Goal: Task Accomplishment & Management: Manage account settings

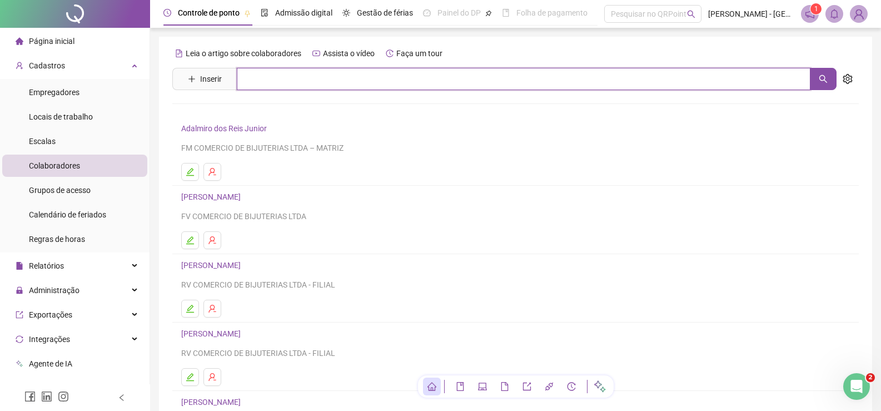
click at [281, 82] on input "text" at bounding box center [523, 79] width 573 height 22
type input "**********"
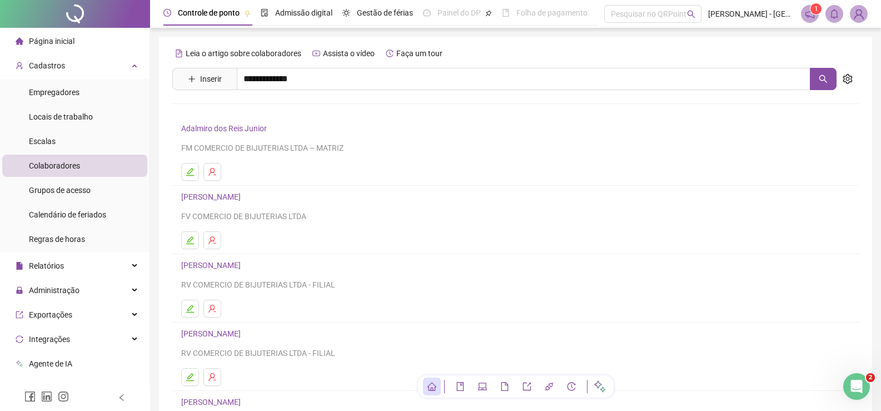
click at [259, 112] on link "[PERSON_NAME] Inativo" at bounding box center [240, 111] width 95 height 9
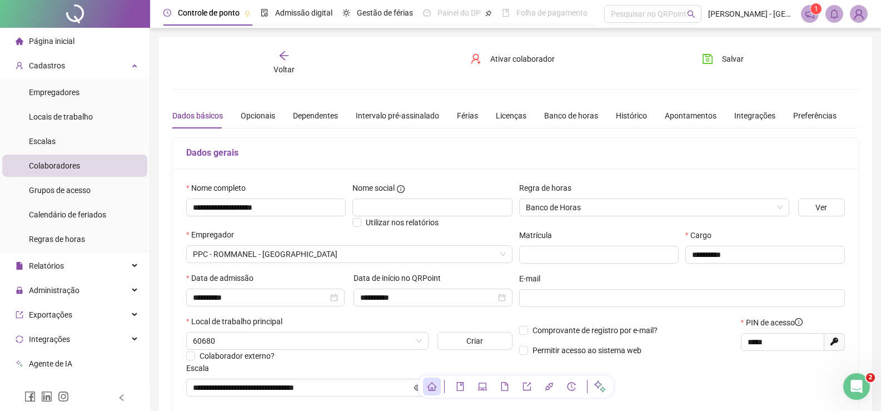
type input "**********"
click at [527, 59] on span "Ativar colaborador" at bounding box center [522, 59] width 64 height 12
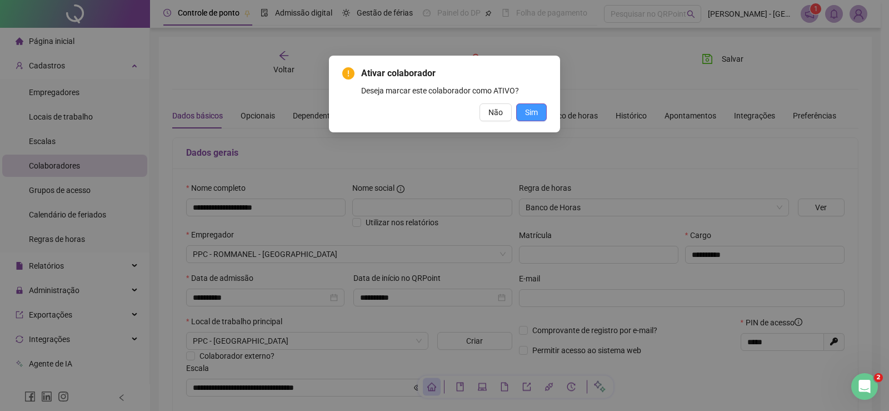
click at [527, 107] on span "Sim" at bounding box center [531, 112] width 13 height 12
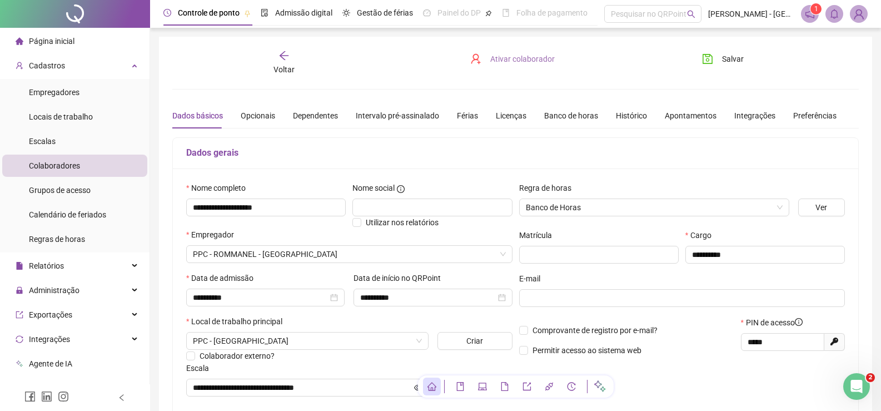
click at [526, 58] on span "Ativar colaborador" at bounding box center [522, 59] width 64 height 12
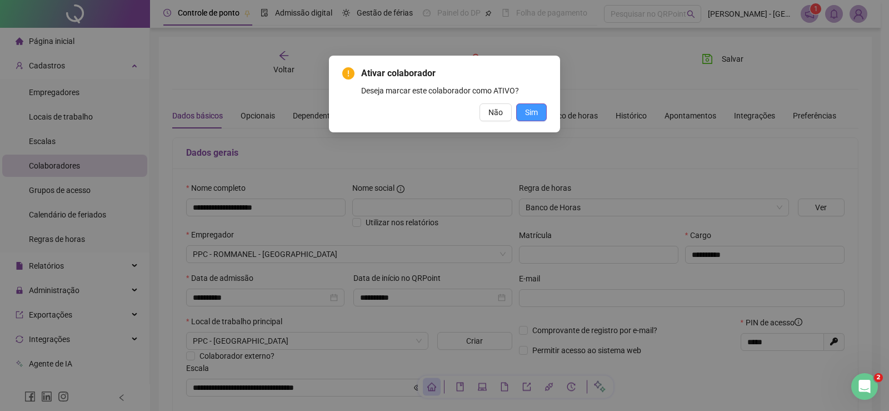
click at [521, 112] on button "Sim" at bounding box center [531, 112] width 31 height 18
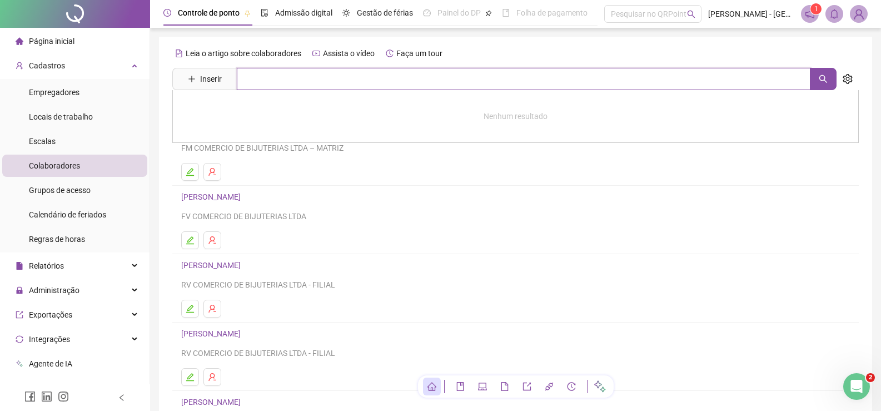
click at [306, 81] on input "text" at bounding box center [523, 79] width 573 height 22
type input "**********"
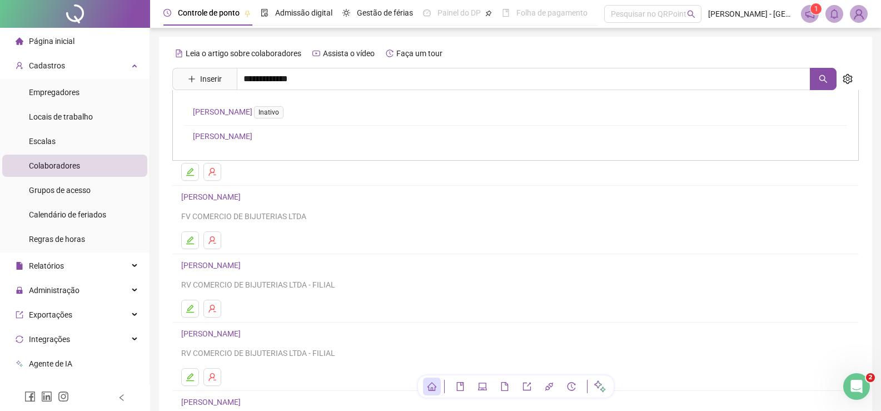
click at [248, 108] on link "[PERSON_NAME] Inativo" at bounding box center [240, 111] width 95 height 9
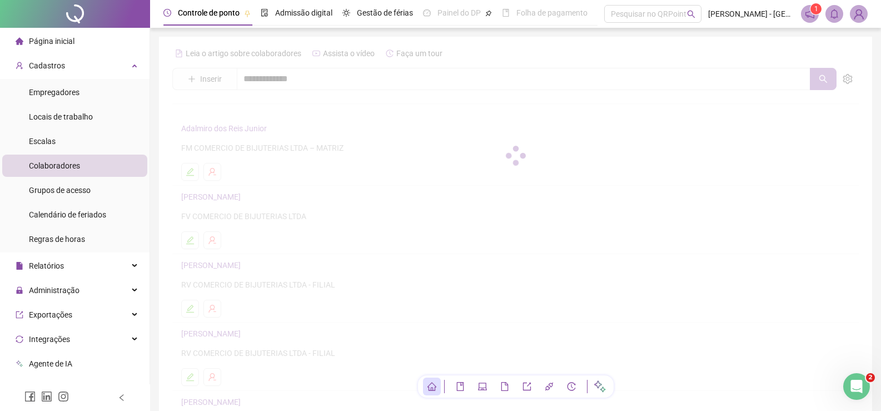
click at [523, 137] on div at bounding box center [515, 155] width 686 height 222
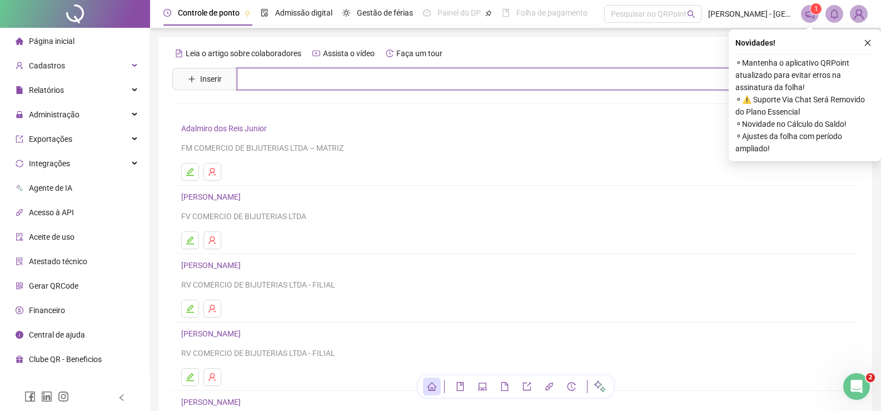
click at [296, 68] on input "text" at bounding box center [523, 79] width 573 height 22
type input "**********"
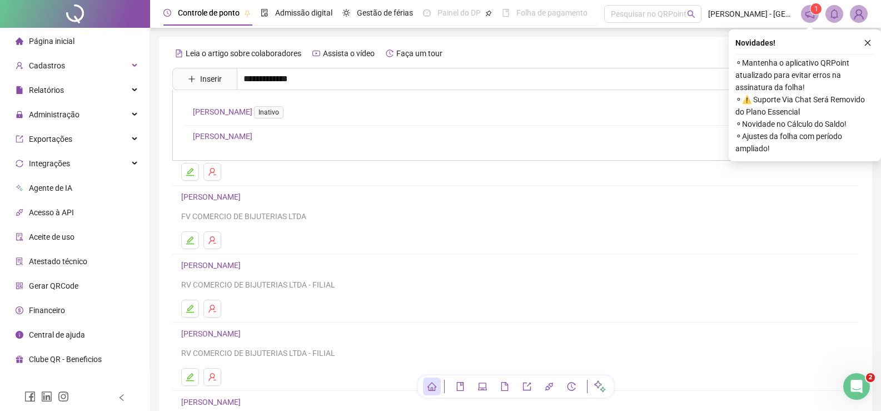
click at [246, 107] on link "[PERSON_NAME] Inativo" at bounding box center [240, 111] width 95 height 9
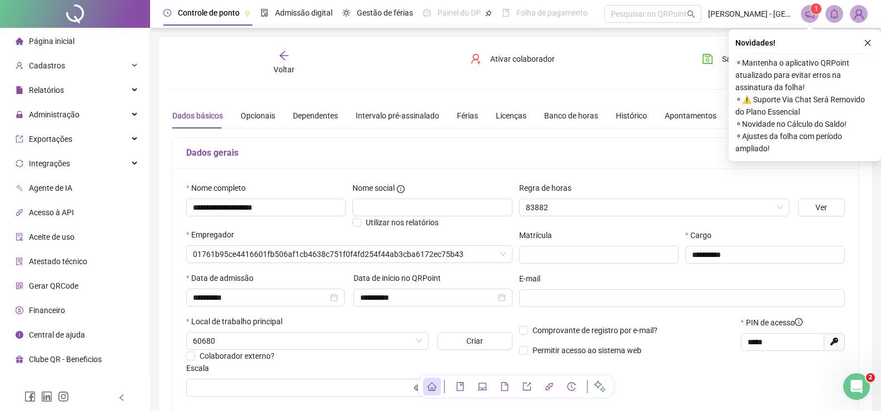
type input "**********"
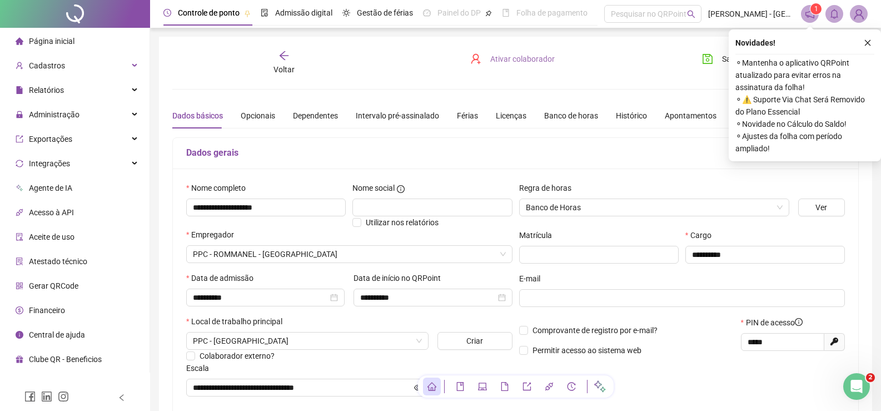
click at [508, 54] on span "Ativar colaborador" at bounding box center [522, 59] width 64 height 12
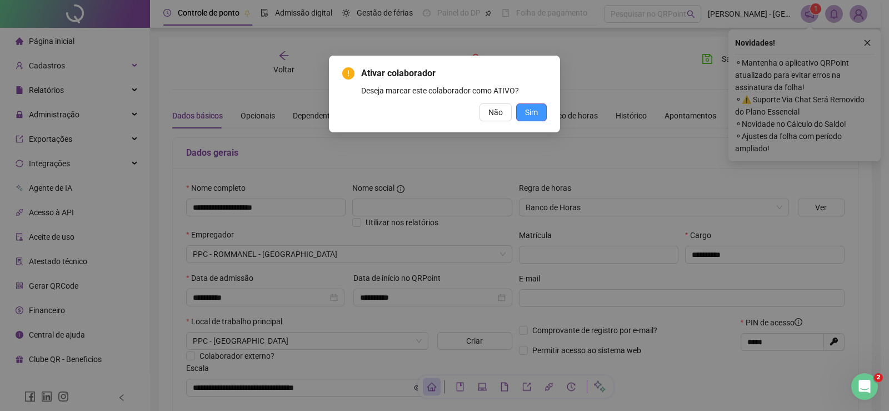
click at [523, 112] on button "Sim" at bounding box center [531, 112] width 31 height 18
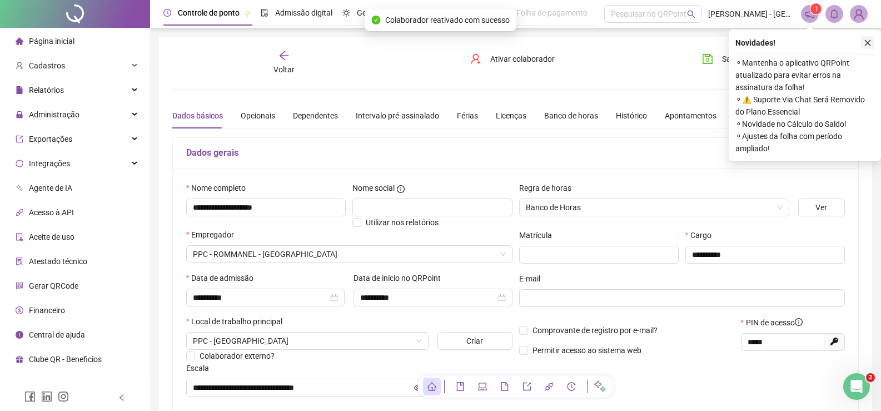
click at [866, 44] on icon "close" at bounding box center [867, 43] width 8 height 8
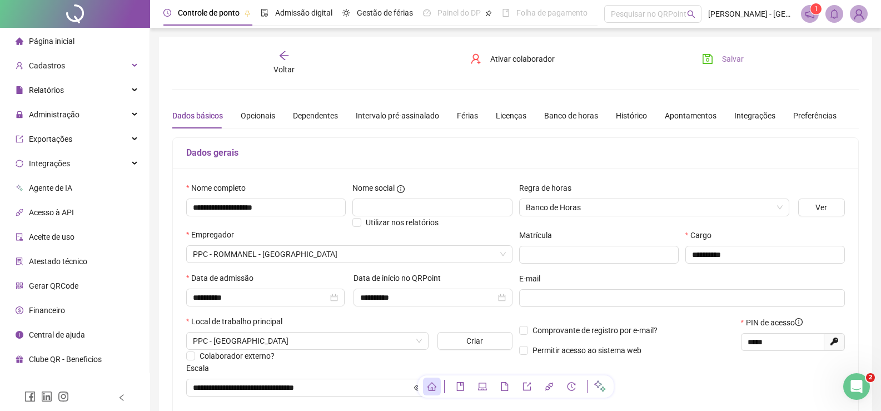
click at [730, 54] on span "Salvar" at bounding box center [733, 59] width 22 height 12
click at [294, 58] on div "Voltar" at bounding box center [283, 63] width 107 height 26
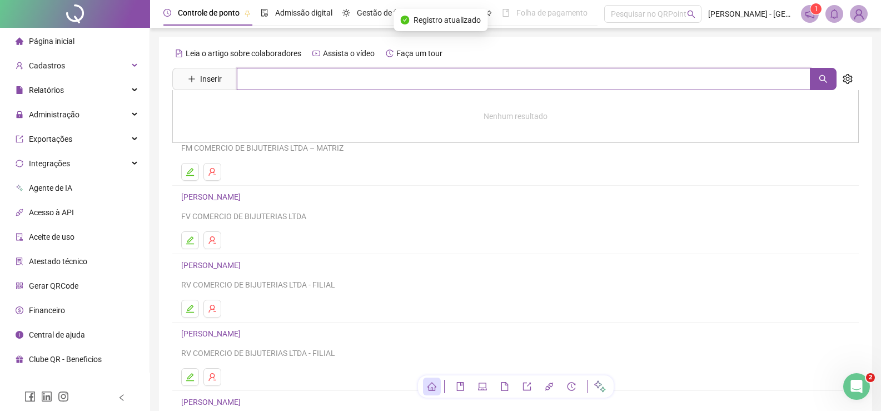
click at [285, 83] on input "text" at bounding box center [523, 79] width 573 height 22
type input "**********"
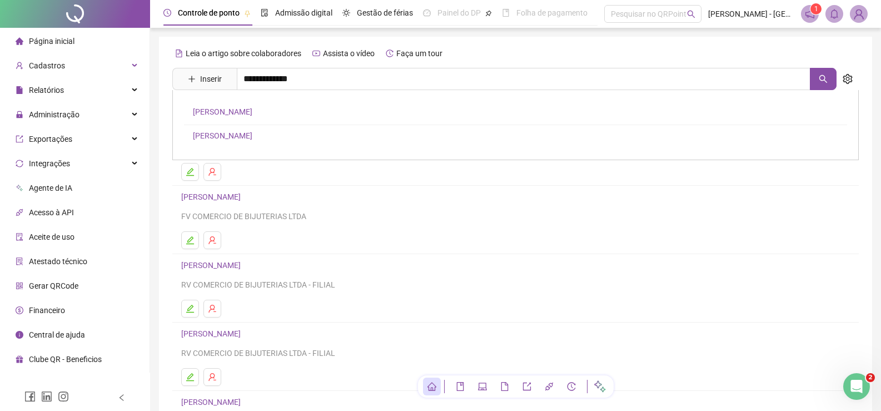
click at [252, 109] on link "[PERSON_NAME]" at bounding box center [222, 111] width 59 height 9
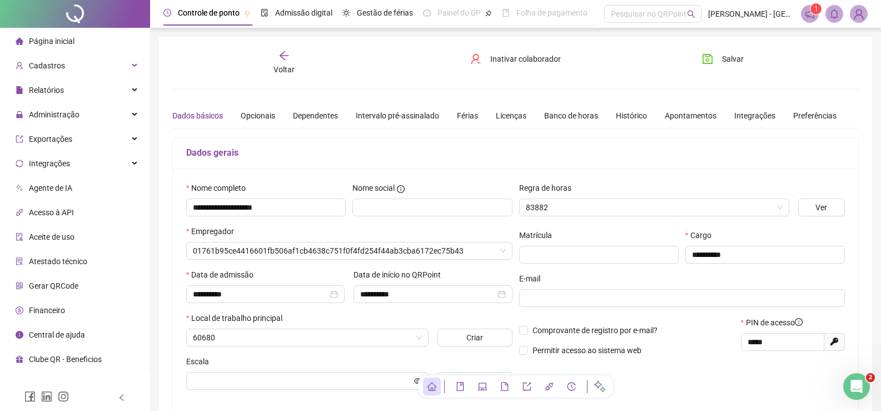
type input "**********"
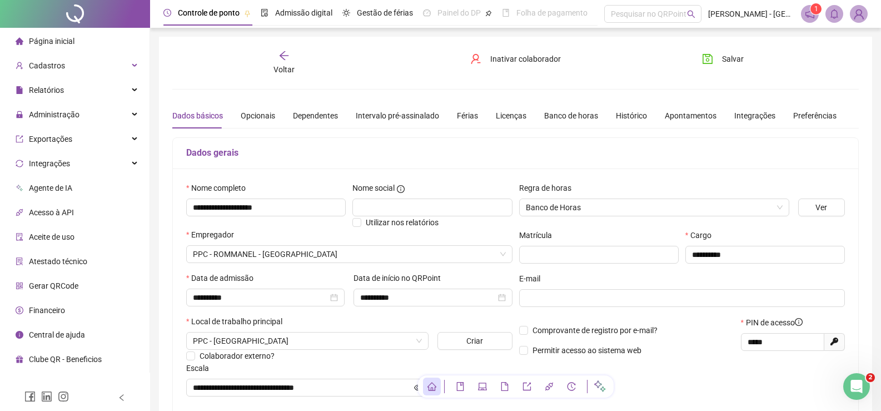
click at [288, 61] on div "Voltar" at bounding box center [283, 63] width 107 height 26
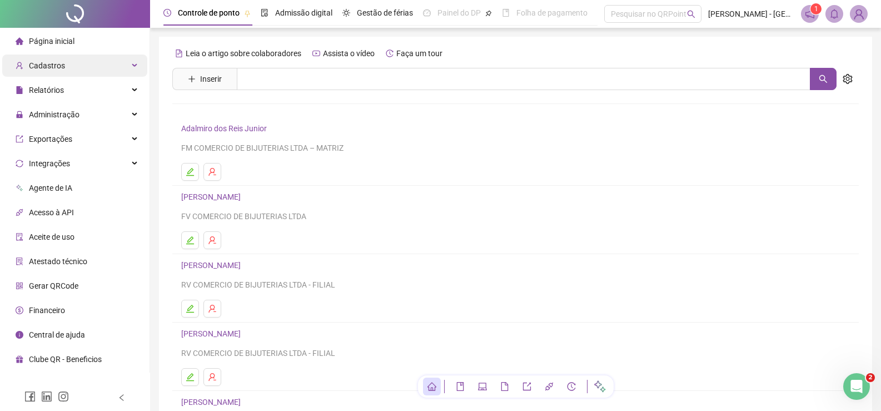
click at [72, 68] on div "Cadastros" at bounding box center [74, 65] width 145 height 22
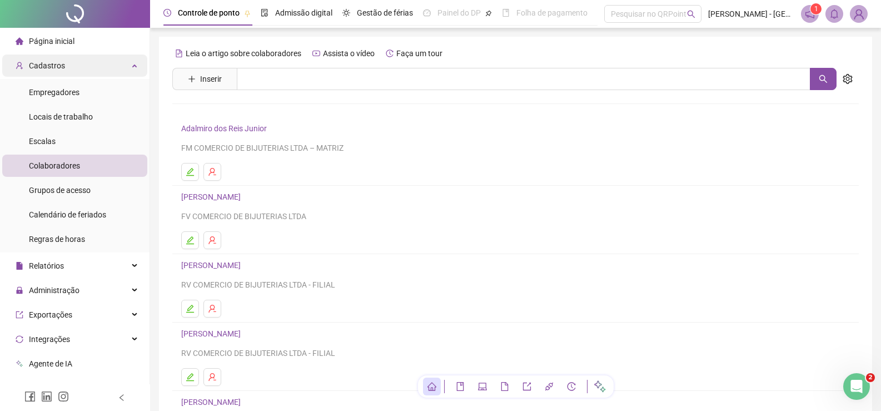
click at [74, 69] on div "Cadastros" at bounding box center [74, 65] width 145 height 22
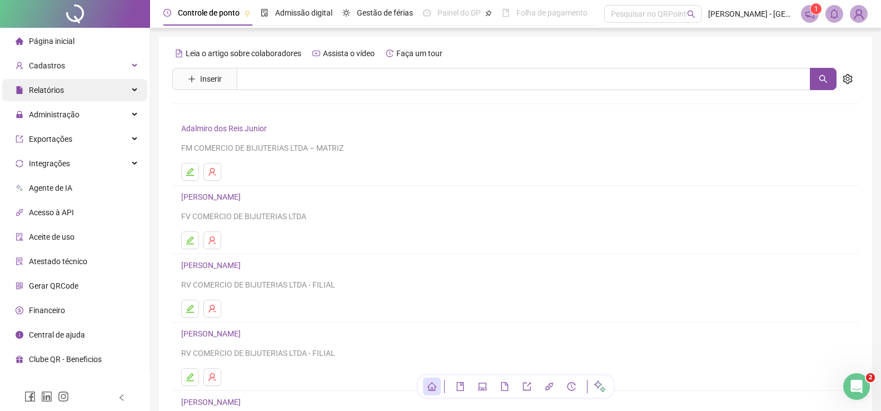
click at [57, 89] on span "Relatórios" at bounding box center [46, 90] width 35 height 9
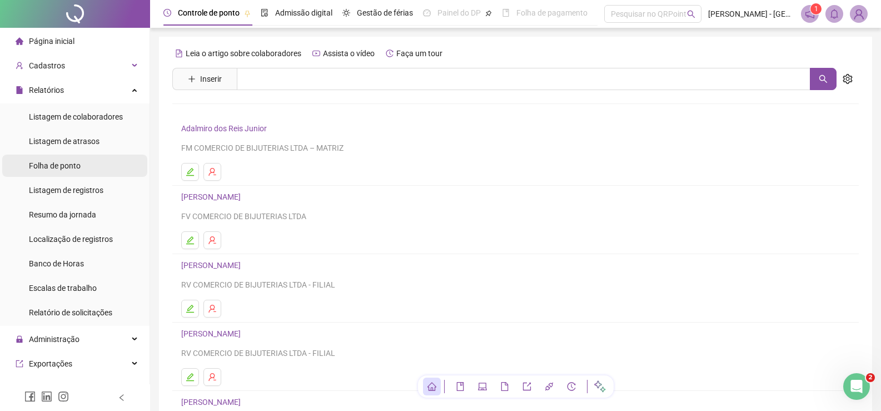
click at [49, 164] on span "Folha de ponto" at bounding box center [55, 165] width 52 height 9
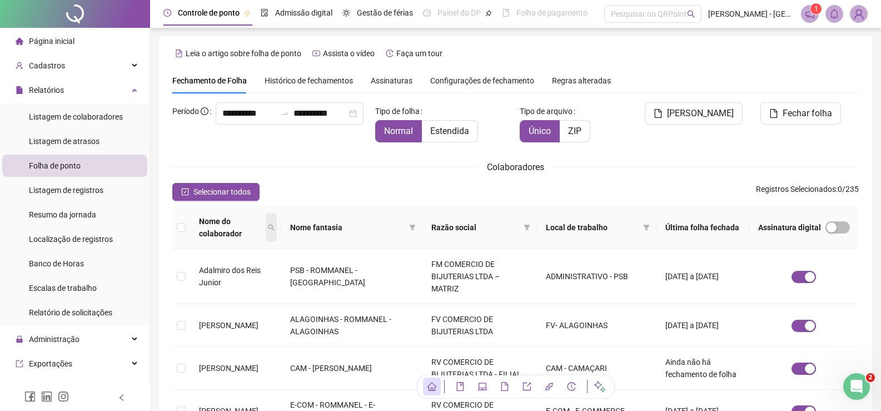
click at [274, 224] on icon "search" at bounding box center [271, 227] width 7 height 7
click at [261, 240] on input "text" at bounding box center [246, 241] width 104 height 18
type input "**********"
click at [218, 258] on span "Buscar" at bounding box center [225, 260] width 24 height 12
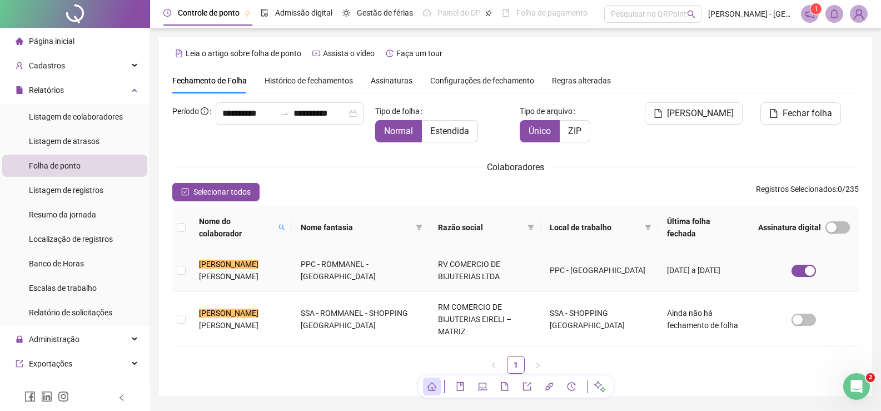
scroll to position [16, 0]
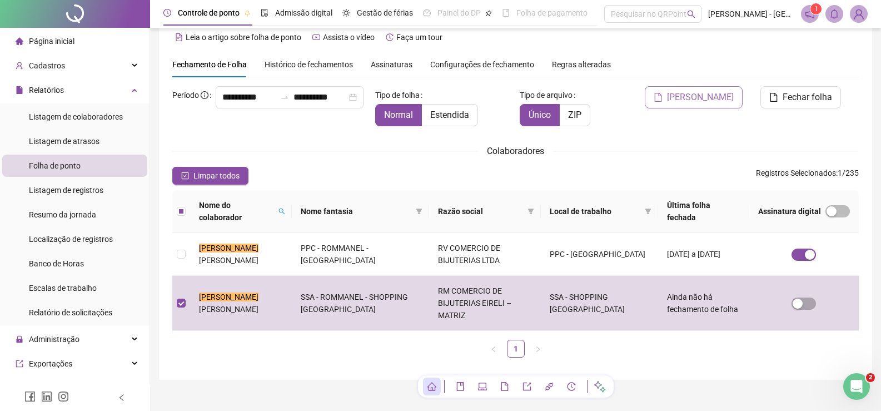
click at [703, 97] on span "[PERSON_NAME]" at bounding box center [700, 97] width 67 height 13
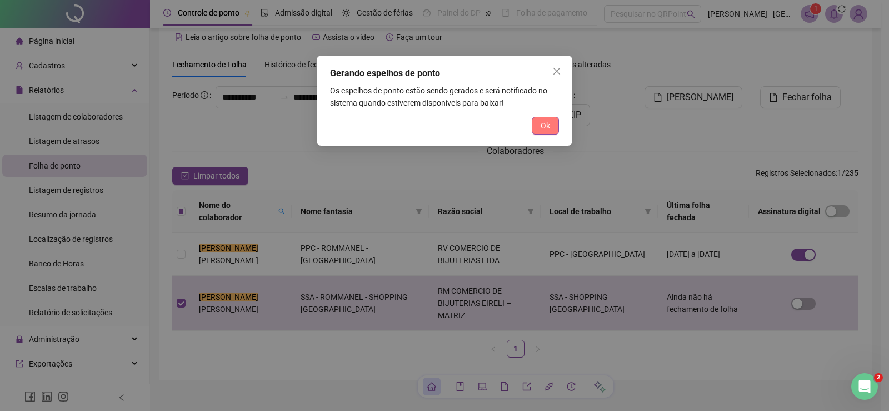
click at [553, 124] on button "Ok" at bounding box center [545, 126] width 27 height 18
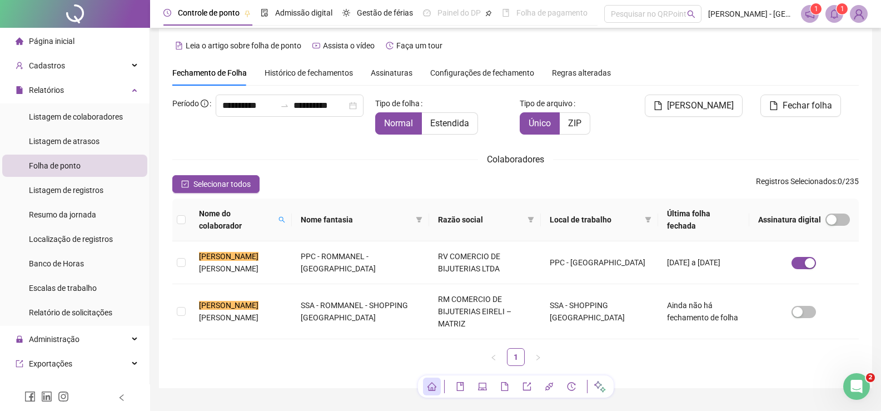
scroll to position [12, 0]
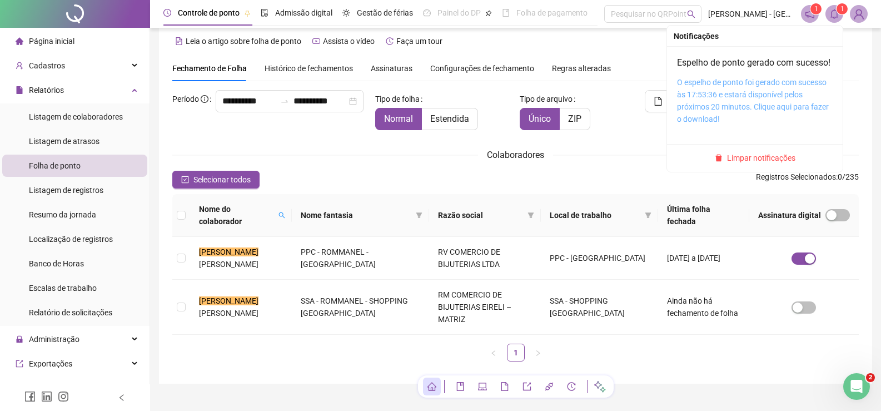
click at [723, 104] on link "O espelho de ponto foi gerado com sucesso às 17:53:36 e estará disponível pelos…" at bounding box center [753, 101] width 152 height 46
click at [724, 103] on link "O espelho de ponto foi gerado com sucesso às 17:53:36 e estará disponível pelos…" at bounding box center [753, 101] width 152 height 46
click at [832, 10] on icon "bell" at bounding box center [834, 14] width 10 height 10
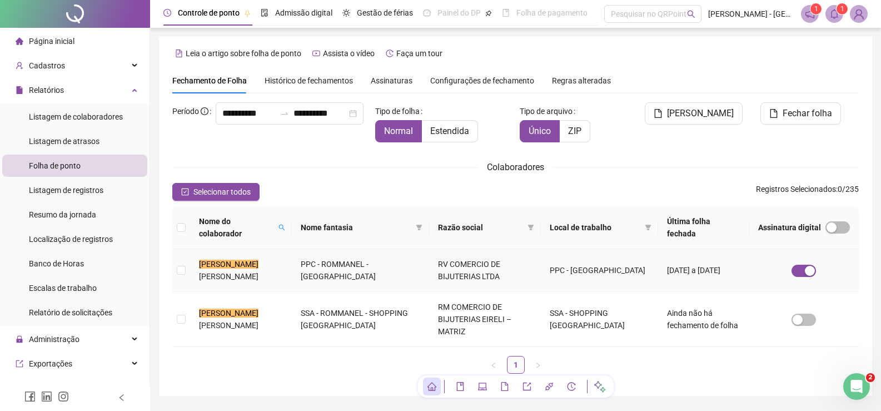
scroll to position [16, 0]
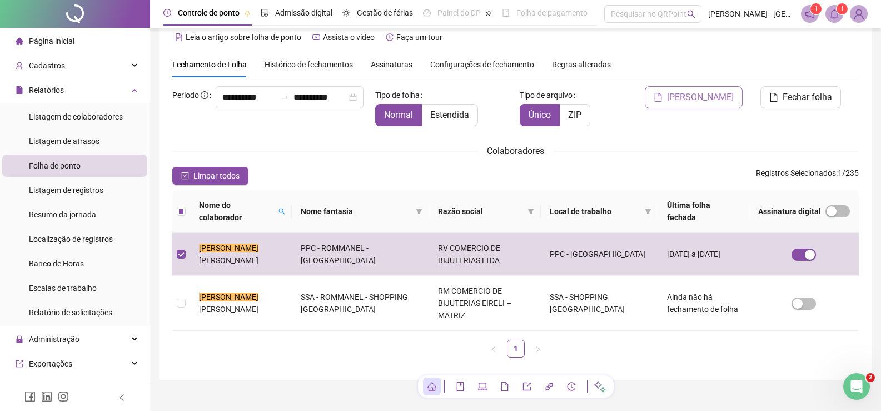
click at [685, 99] on span "[PERSON_NAME]" at bounding box center [700, 97] width 67 height 13
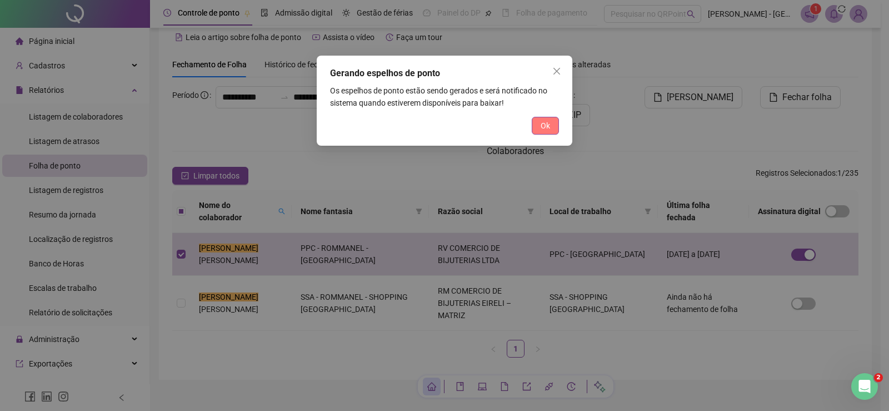
click at [543, 130] on span "Ok" at bounding box center [545, 125] width 9 height 12
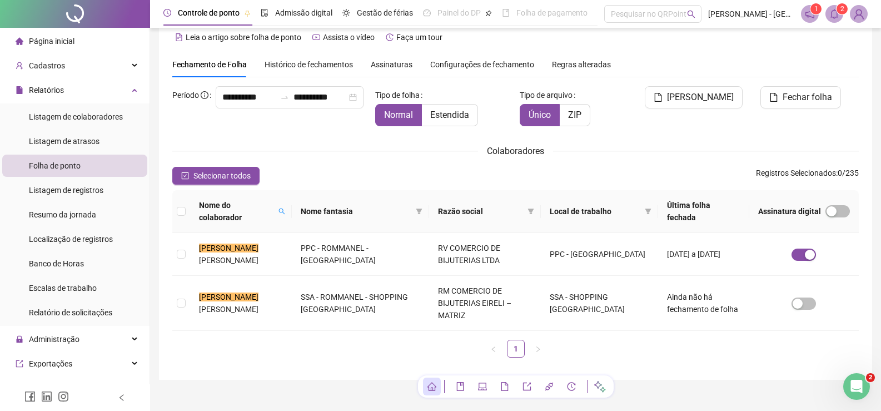
click at [832, 11] on icon "bell" at bounding box center [834, 14] width 8 height 10
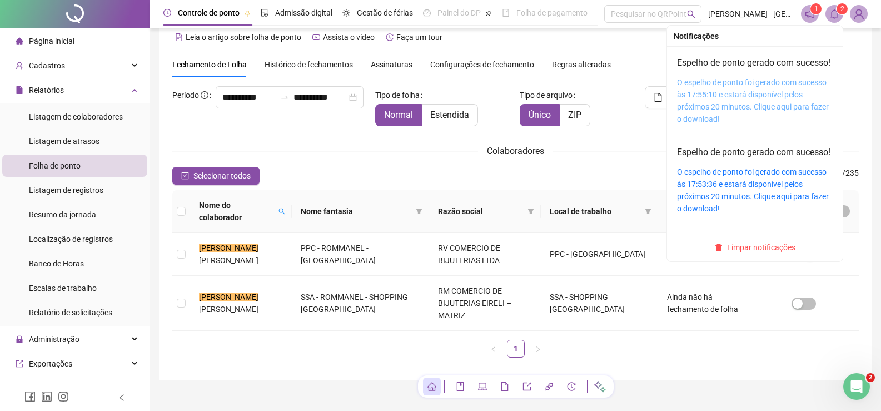
click at [706, 107] on link "O espelho de ponto foi gerado com sucesso às 17:55:10 e estará disponível pelos…" at bounding box center [753, 101] width 152 height 46
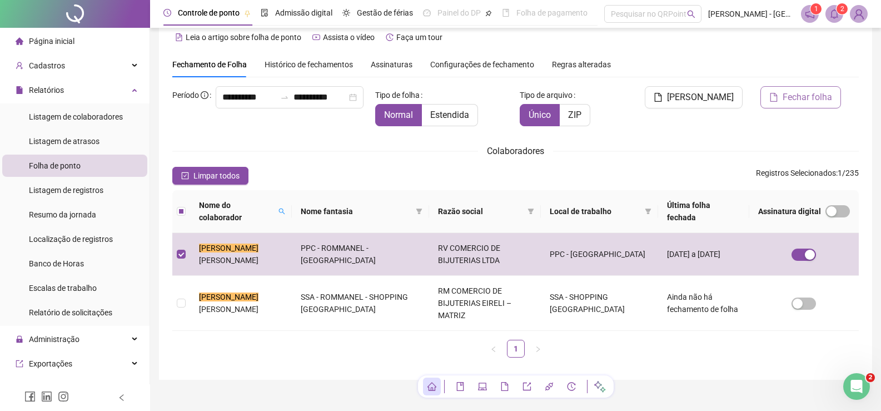
click at [784, 93] on span "Fechar folha" at bounding box center [806, 97] width 49 height 13
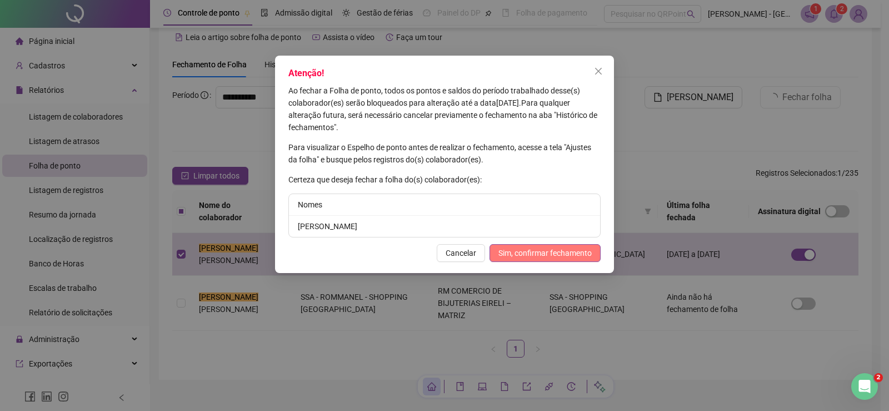
click at [539, 253] on span "Sim, confirmar fechamento" at bounding box center [544, 253] width 93 height 12
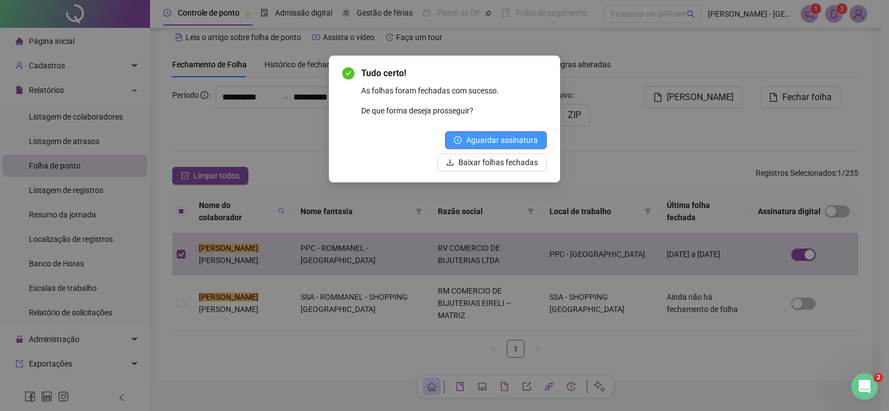
click at [508, 138] on span "Aguardar assinatura" at bounding box center [502, 140] width 72 height 12
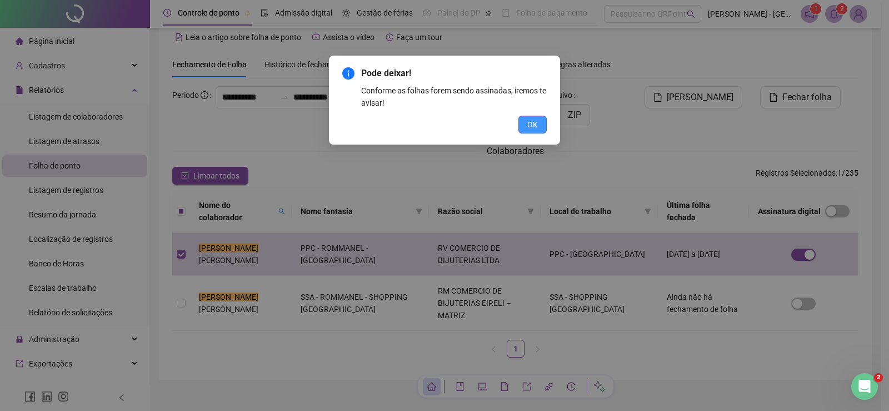
click at [530, 122] on span "OK" at bounding box center [532, 124] width 11 height 12
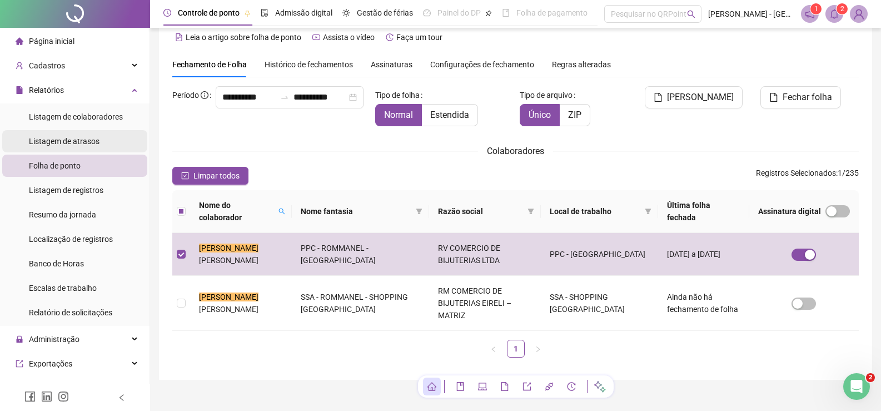
scroll to position [0, 0]
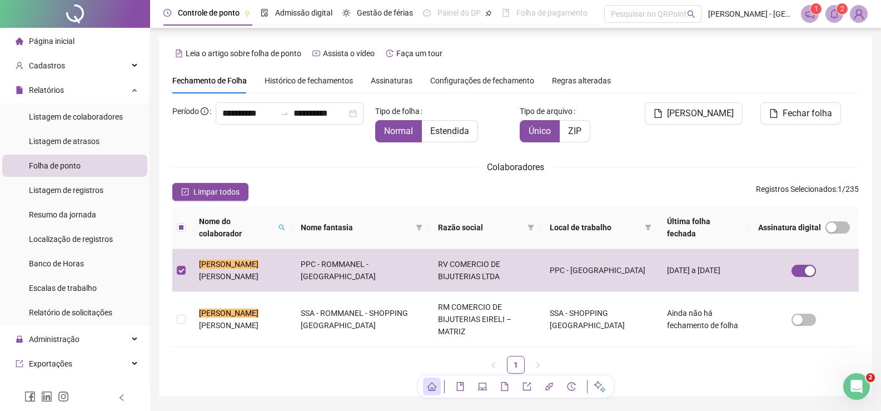
click at [38, 37] on span "Página inicial" at bounding box center [52, 41] width 46 height 9
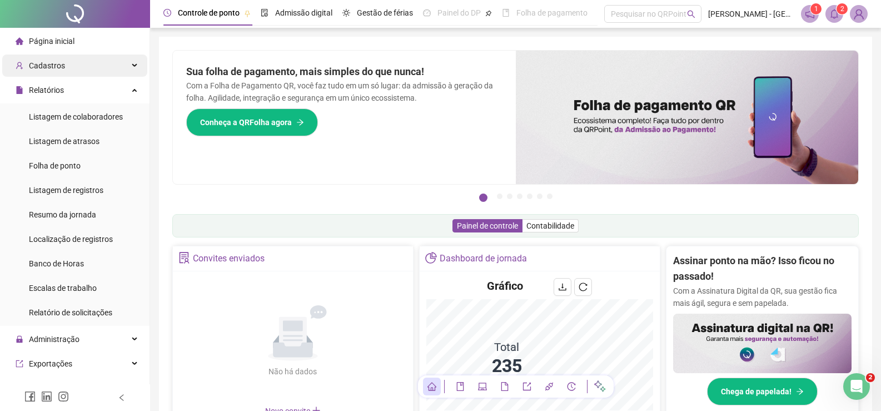
click at [76, 63] on div "Cadastros" at bounding box center [74, 65] width 145 height 22
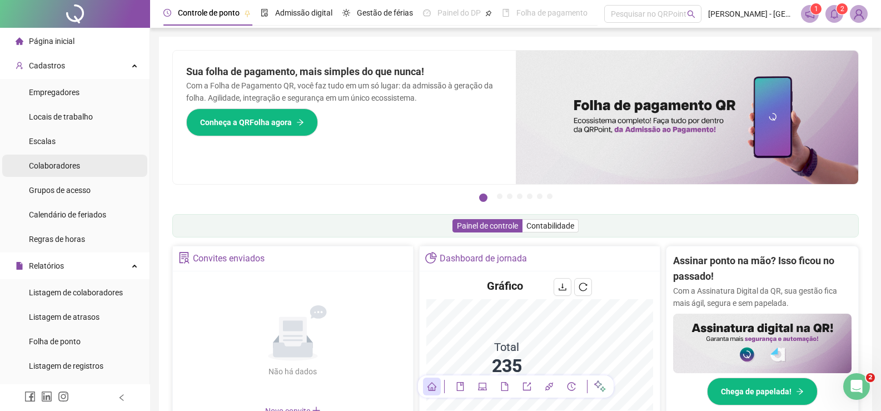
click at [38, 164] on span "Colaboradores" at bounding box center [54, 165] width 51 height 9
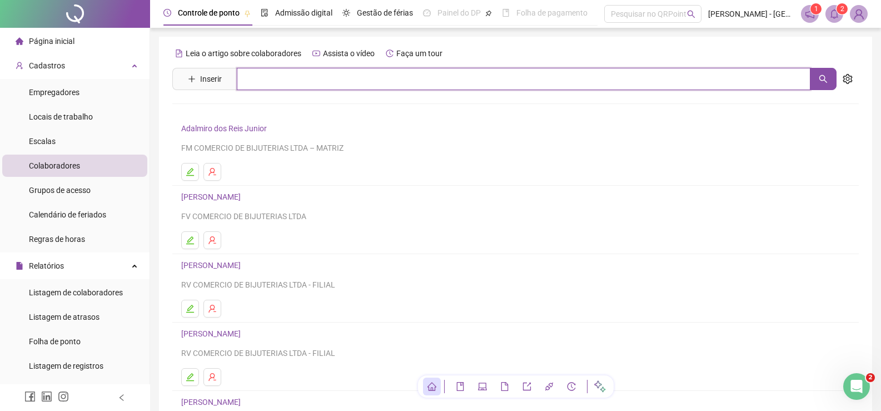
click at [295, 70] on input "text" at bounding box center [523, 79] width 573 height 22
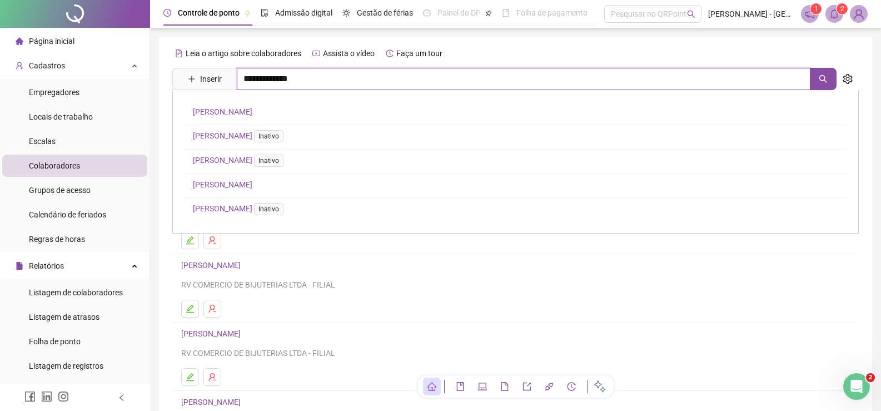
type input "**********"
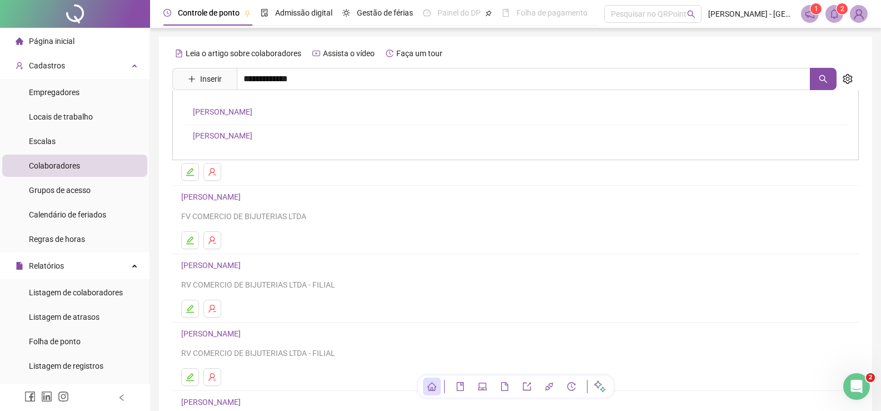
click at [252, 134] on link "[PERSON_NAME]" at bounding box center [222, 135] width 59 height 9
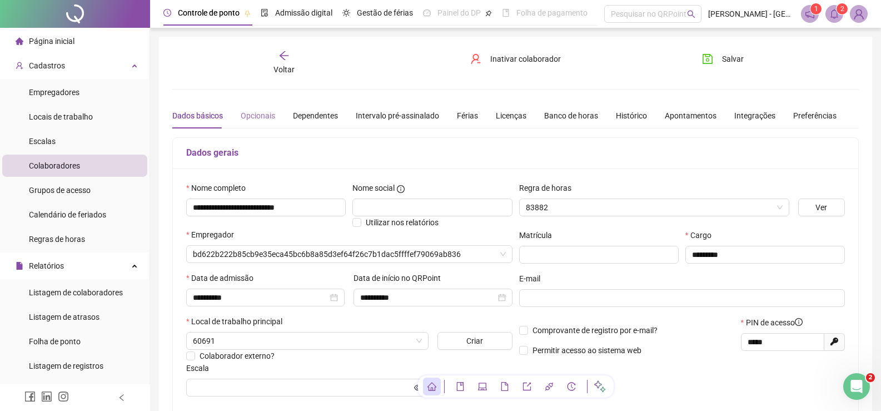
type input "**********"
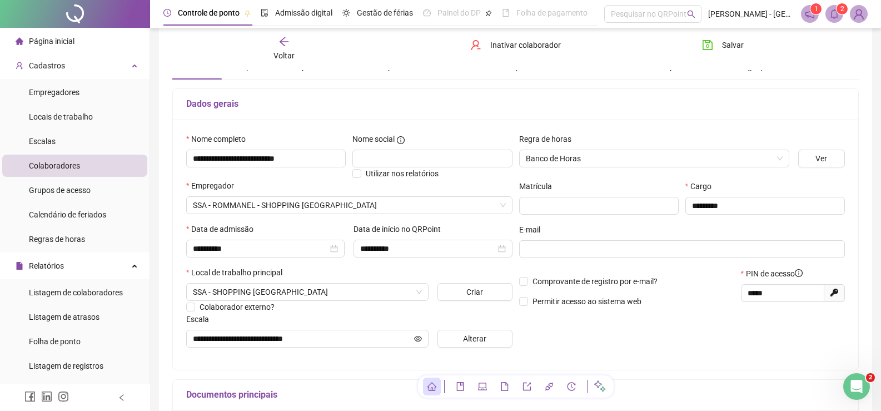
scroll to position [111, 0]
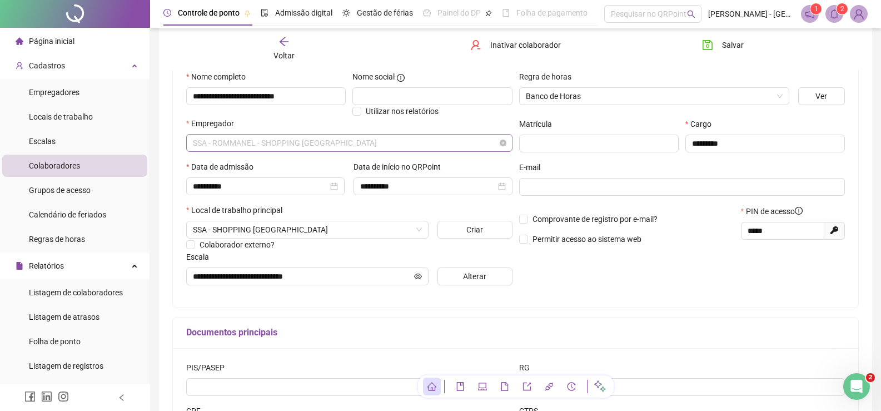
click at [229, 146] on span "SSA - ROMMANEL - SHOPPING [GEOGRAPHIC_DATA]" at bounding box center [349, 142] width 313 height 17
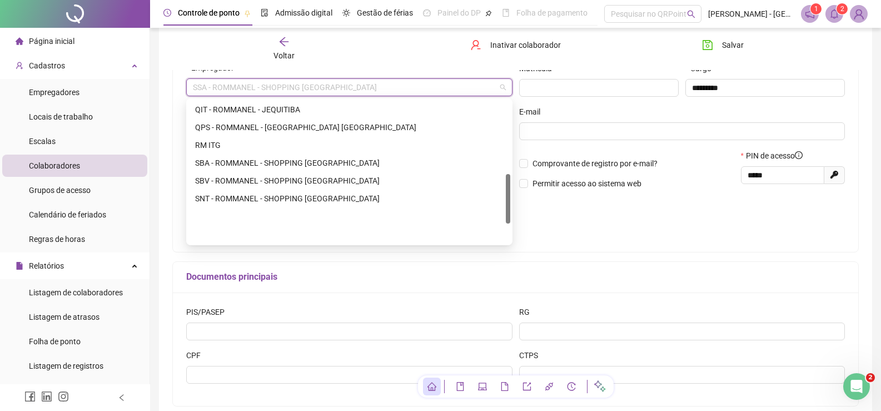
scroll to position [211, 0]
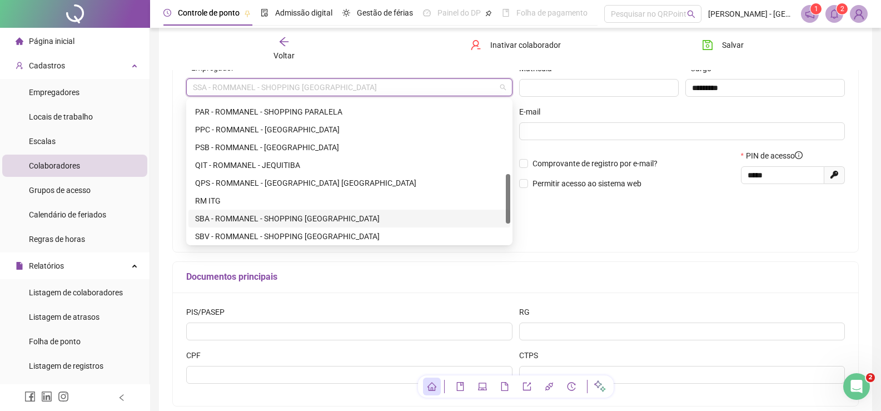
click at [232, 212] on div "SBA - ROMMANEL - SHOPPING [GEOGRAPHIC_DATA]" at bounding box center [349, 218] width 308 height 12
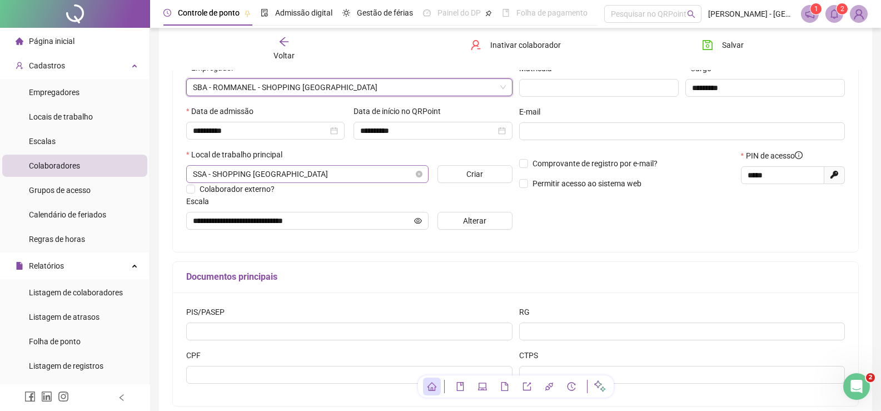
click at [252, 176] on span "SSA - SHOPPING [GEOGRAPHIC_DATA]" at bounding box center [307, 174] width 229 height 17
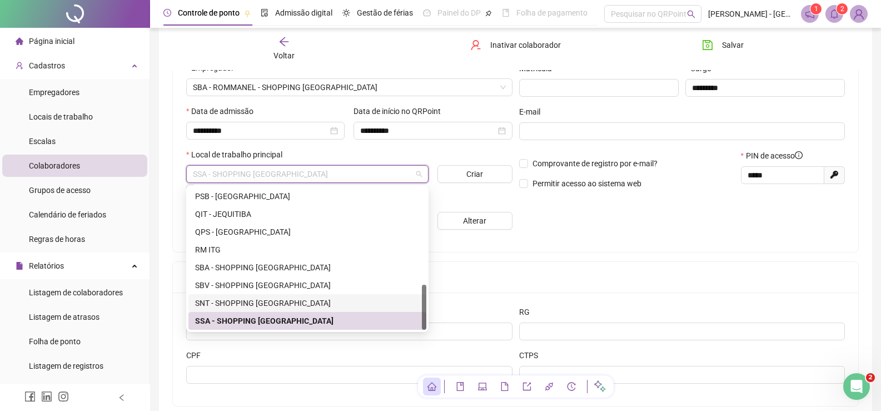
scroll to position [302, 0]
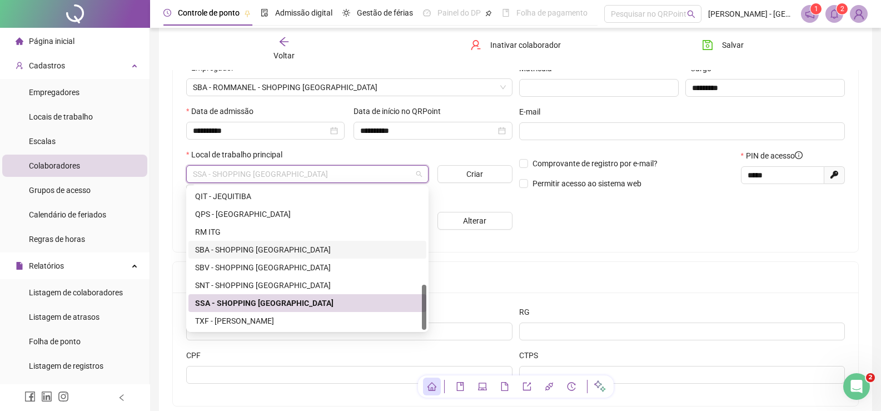
click at [214, 248] on div "SBA - SHOPPING [GEOGRAPHIC_DATA]" at bounding box center [307, 249] width 224 height 12
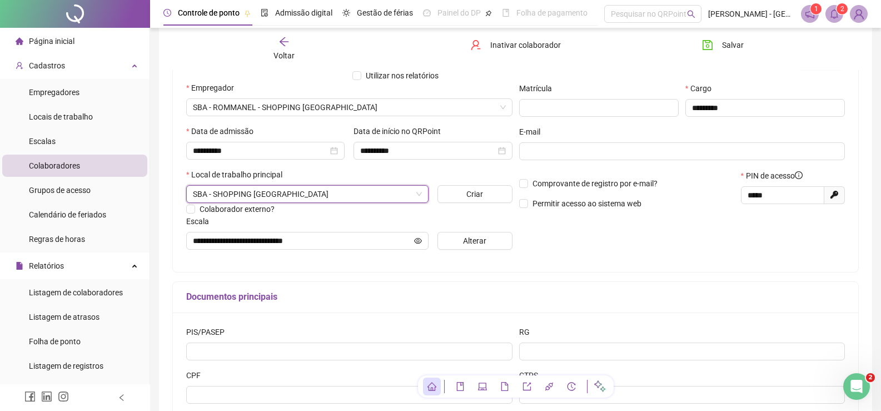
scroll to position [111, 0]
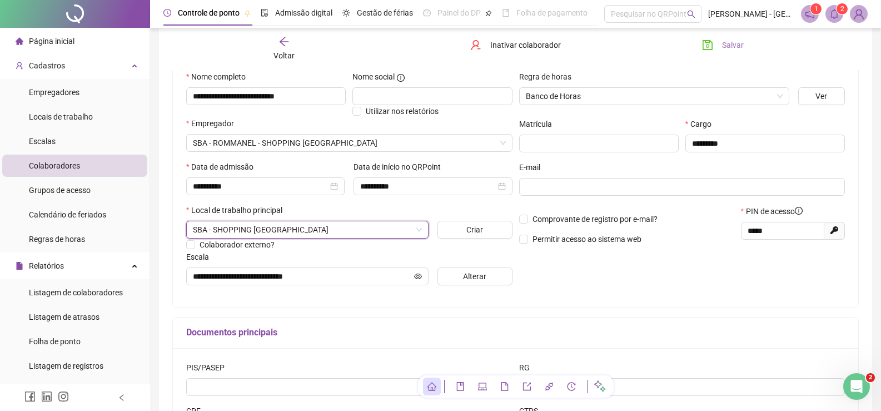
click at [733, 46] on span "Salvar" at bounding box center [733, 45] width 22 height 12
click at [733, 46] on span "Salvando" at bounding box center [738, 45] width 32 height 12
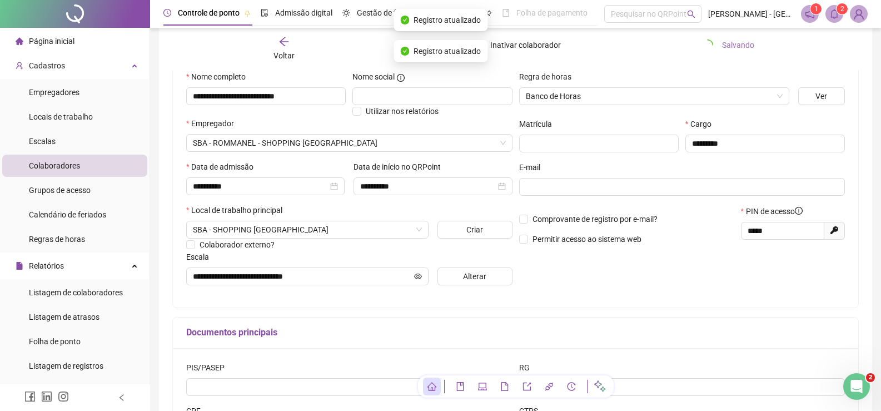
click at [733, 46] on span "Salvando" at bounding box center [738, 45] width 32 height 12
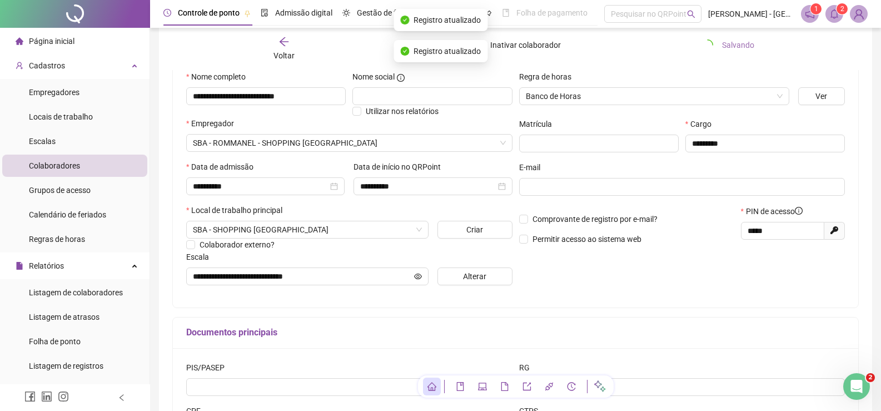
click at [733, 46] on span "Salvando" at bounding box center [738, 45] width 32 height 12
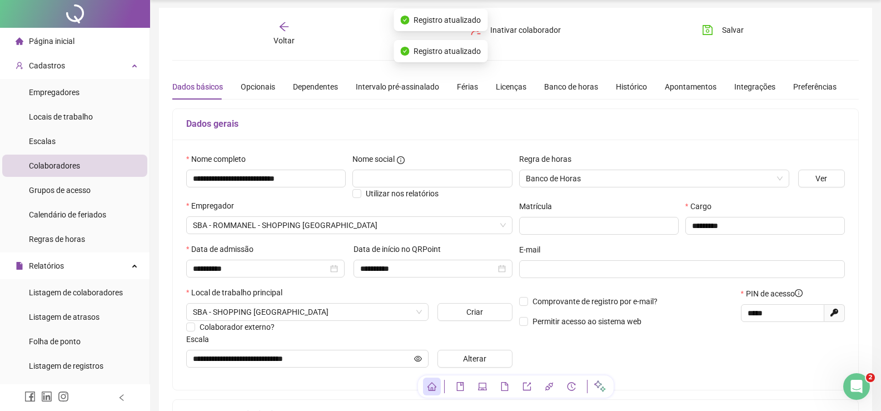
scroll to position [0, 0]
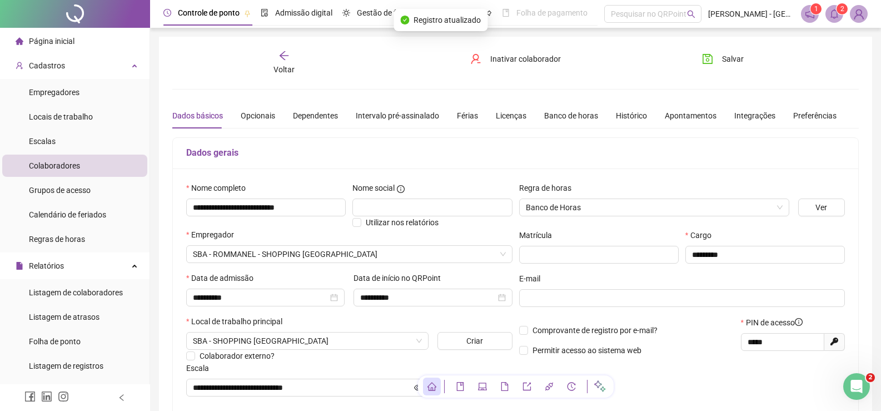
click at [281, 65] on span "Voltar" at bounding box center [283, 69] width 21 height 9
